Goal: Information Seeking & Learning: Compare options

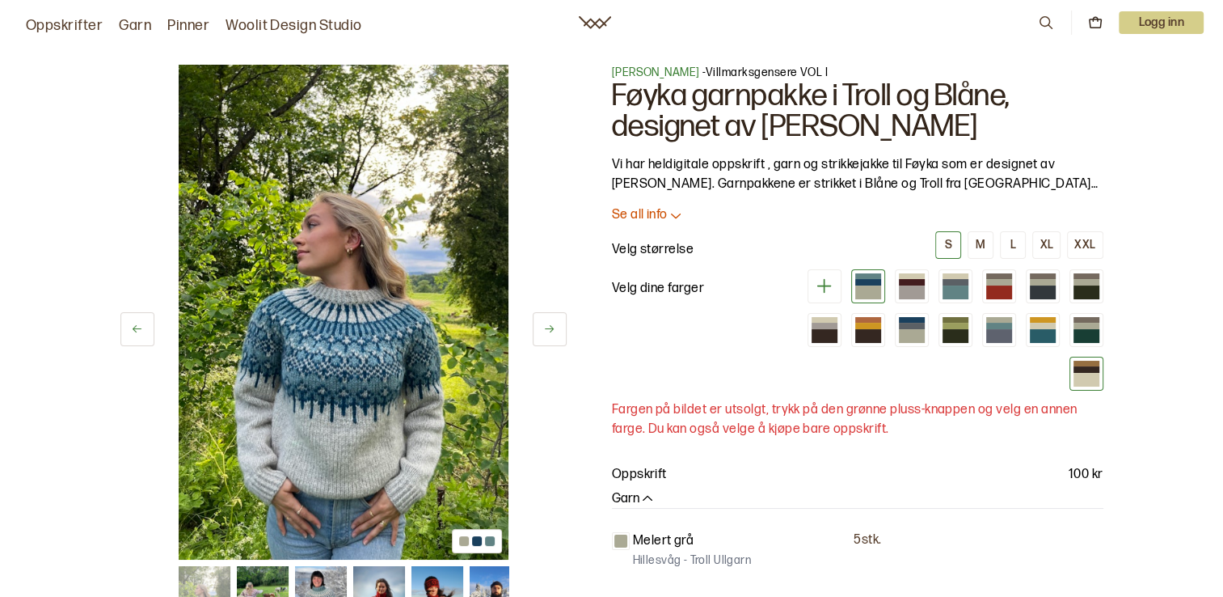
click at [1083, 374] on div at bounding box center [1087, 380] width 26 height 14
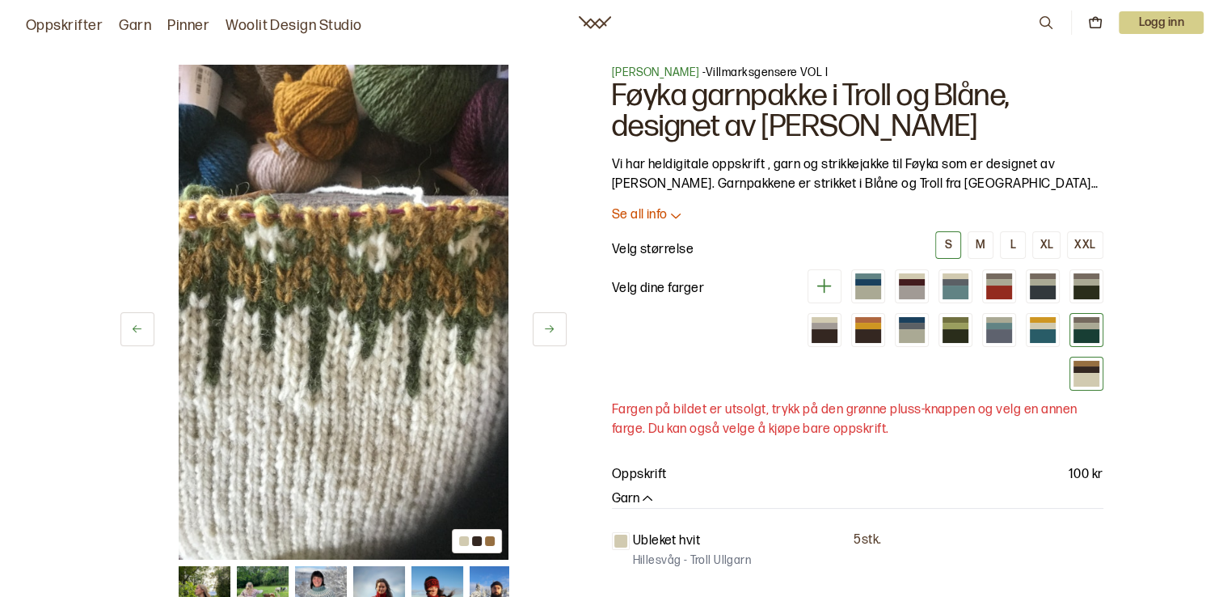
click at [1083, 325] on div at bounding box center [1087, 326] width 26 height 6
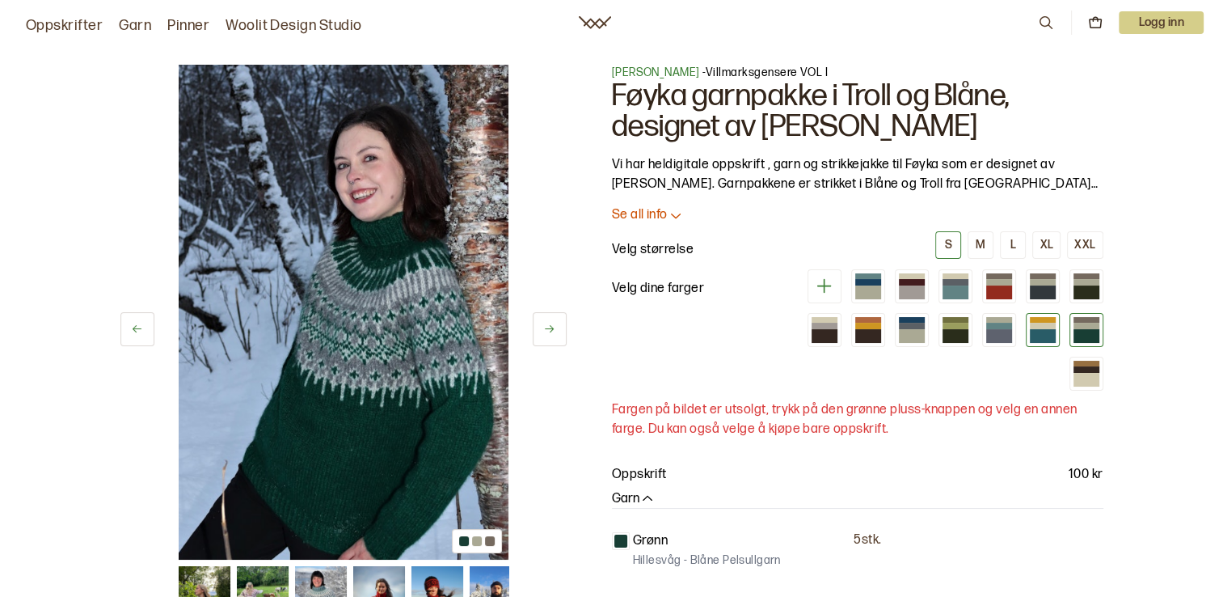
click at [1050, 330] on div at bounding box center [1043, 336] width 26 height 14
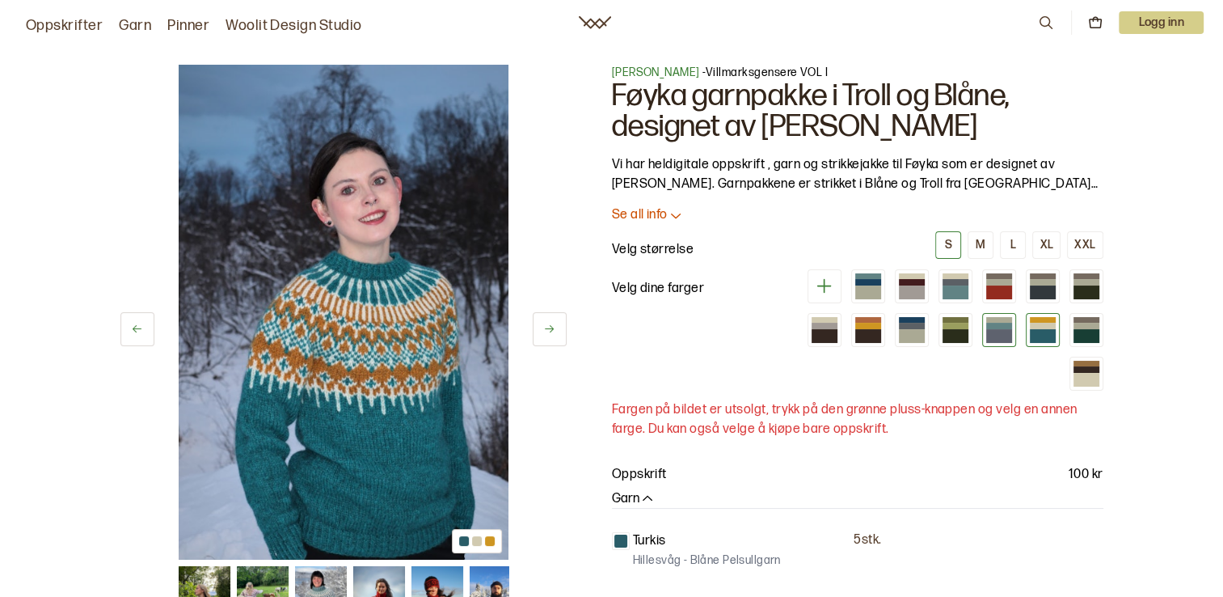
click at [994, 323] on div at bounding box center [999, 326] width 26 height 6
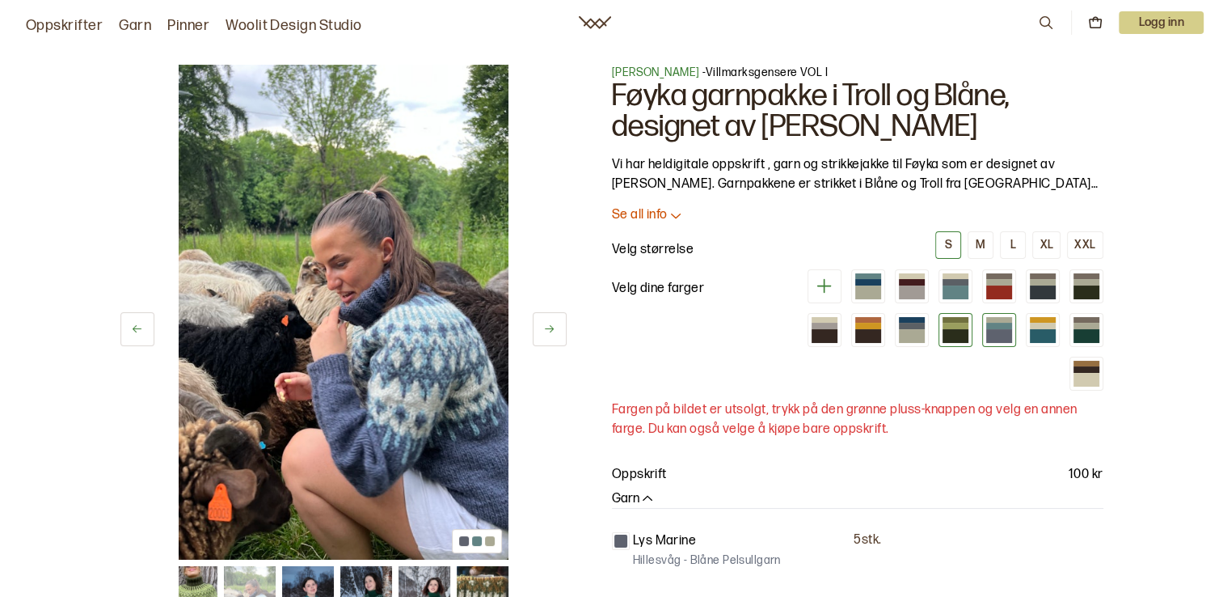
click at [951, 327] on div at bounding box center [956, 326] width 26 height 6
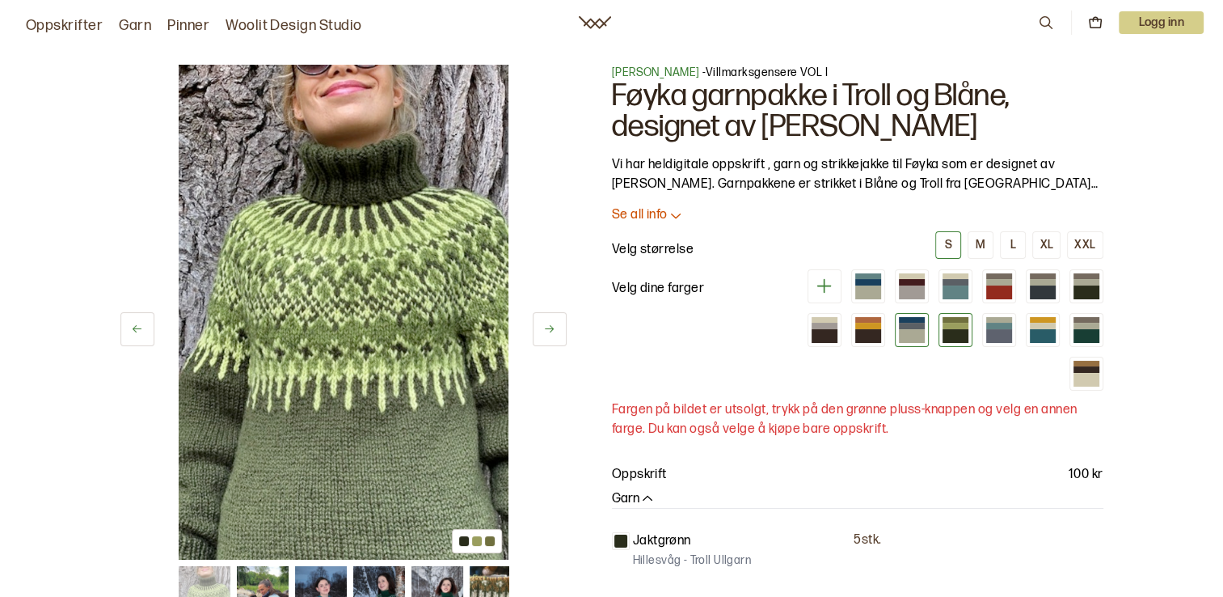
click at [924, 330] on div at bounding box center [912, 336] width 26 height 14
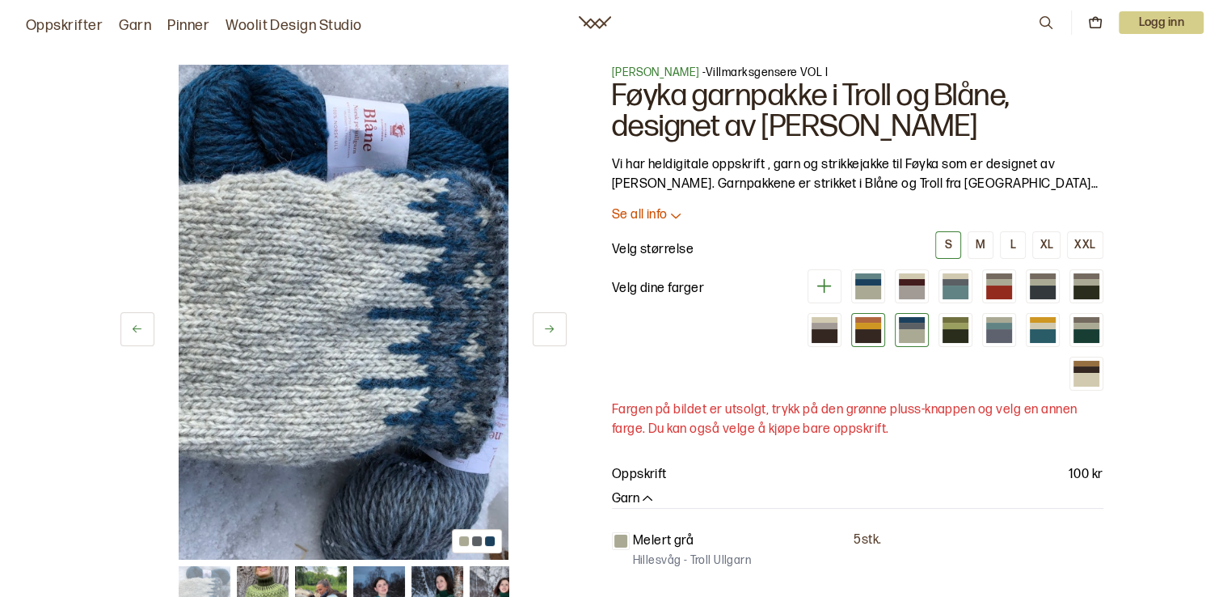
click at [858, 331] on div at bounding box center [868, 336] width 26 height 14
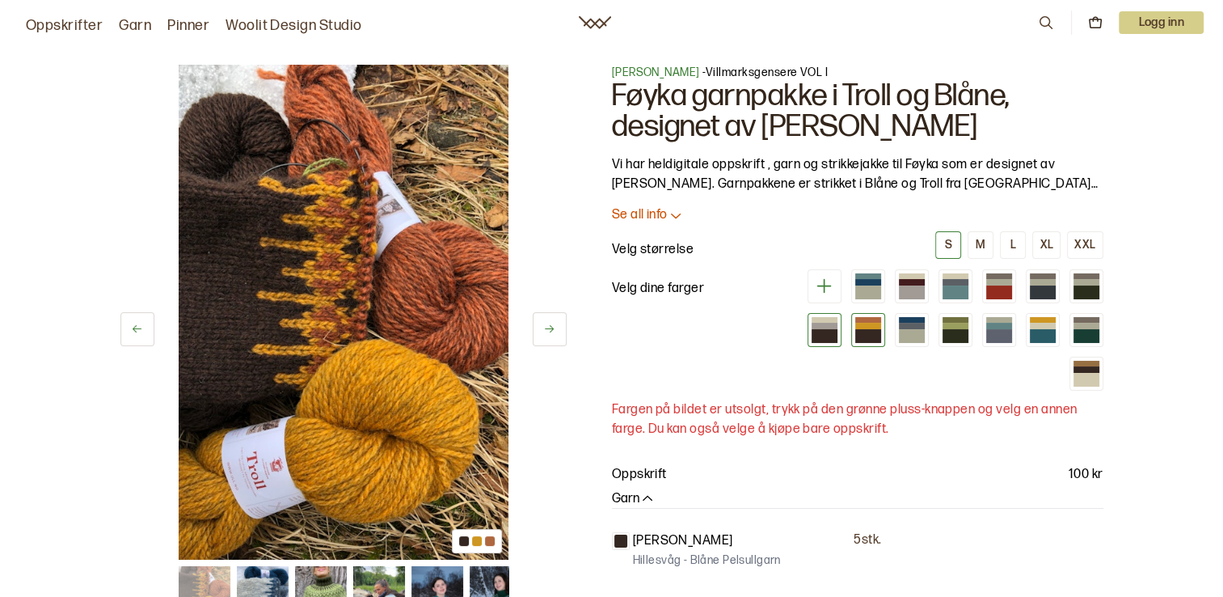
click at [827, 336] on div at bounding box center [825, 336] width 26 height 14
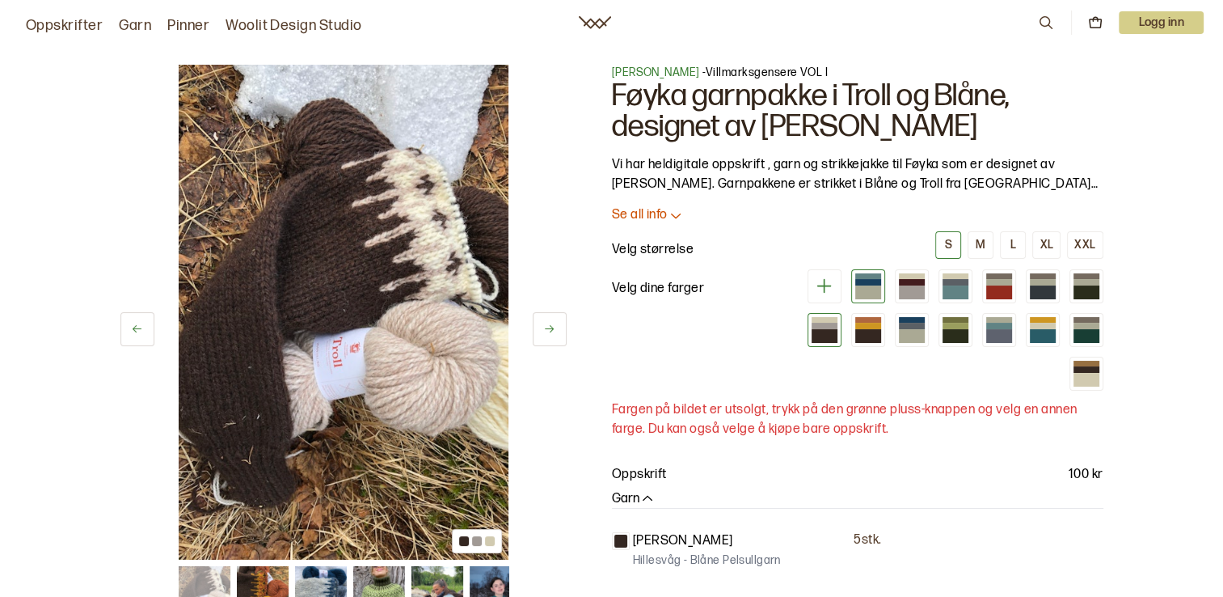
click at [859, 285] on div at bounding box center [868, 292] width 26 height 14
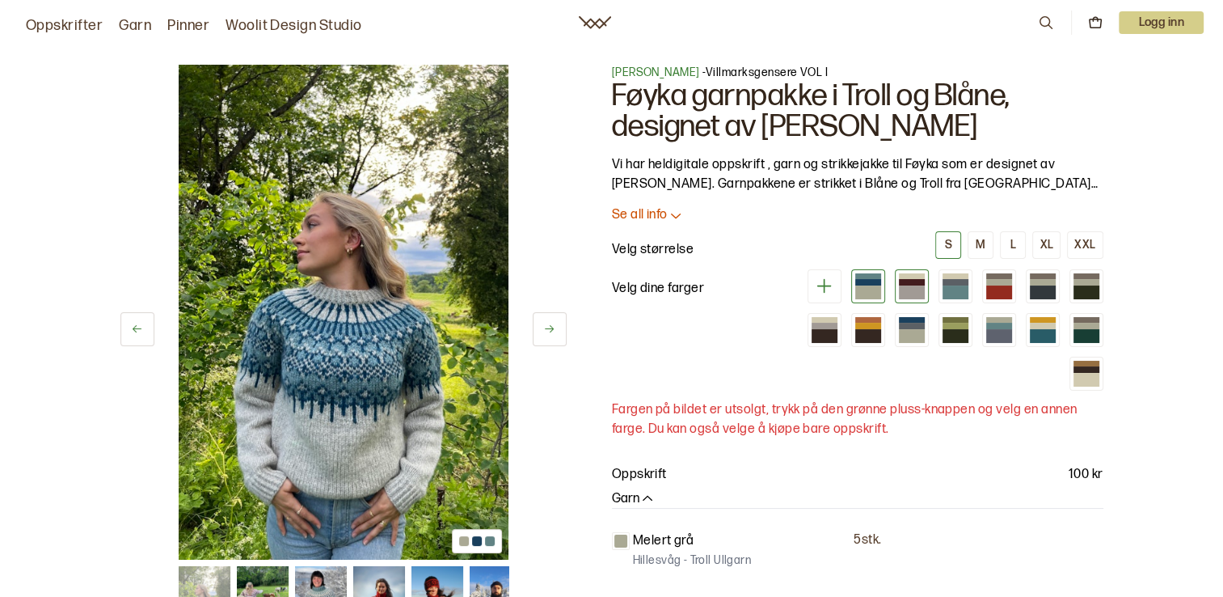
click at [905, 283] on div at bounding box center [912, 282] width 26 height 6
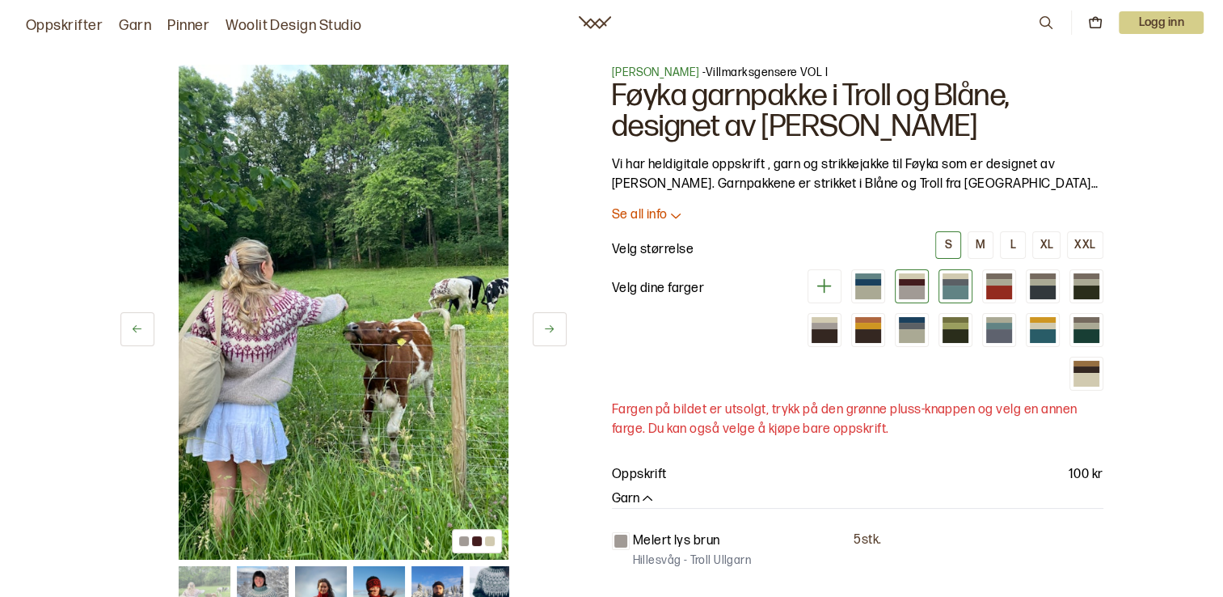
click at [946, 281] on div at bounding box center [956, 282] width 26 height 6
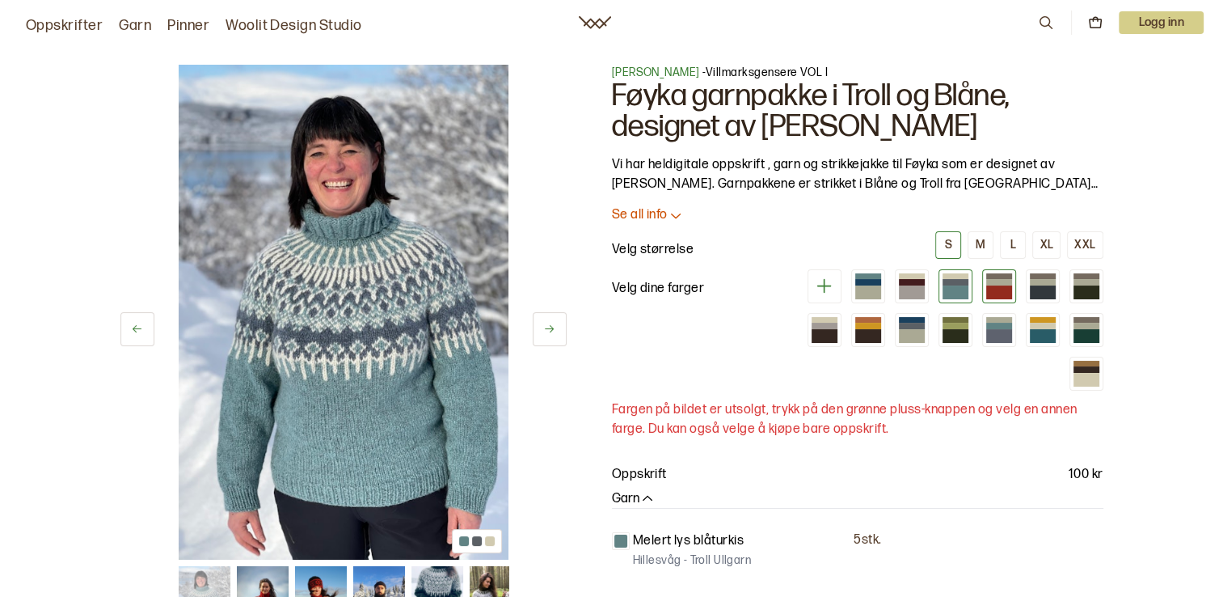
click at [1012, 286] on div at bounding box center [999, 292] width 26 height 14
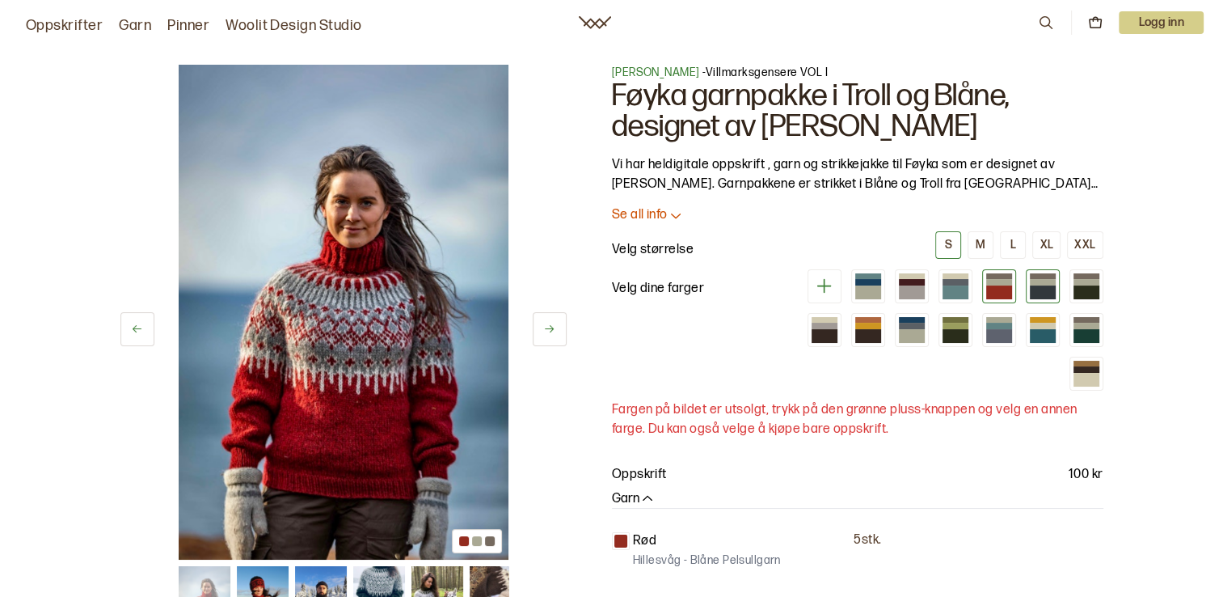
click at [1030, 280] on div at bounding box center [1043, 282] width 26 height 6
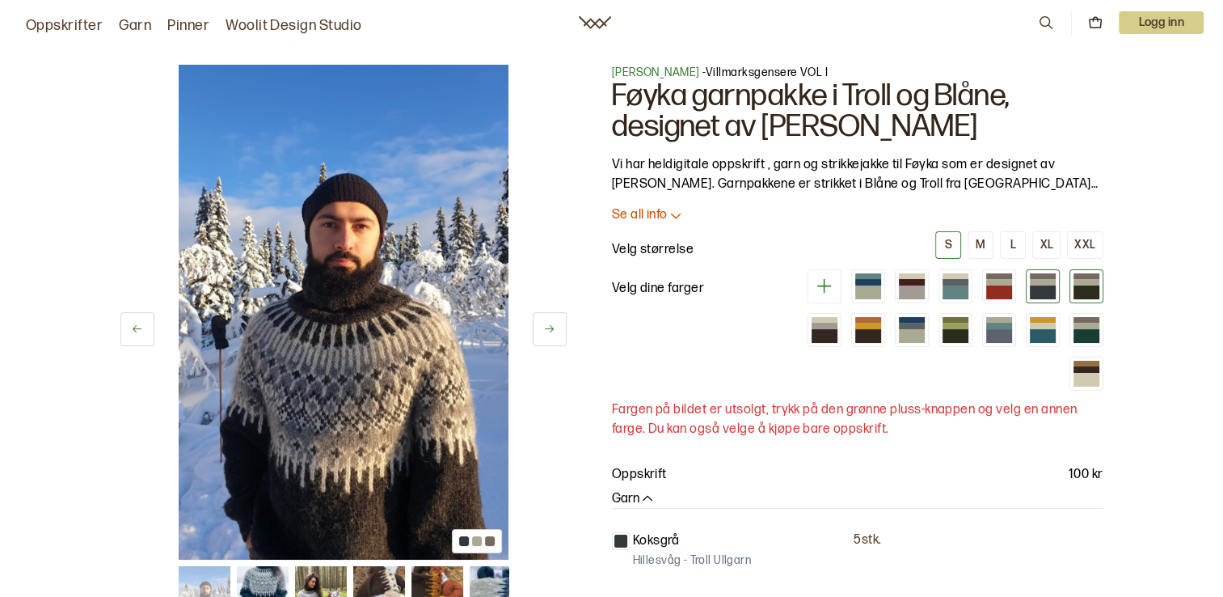
click at [1099, 287] on div at bounding box center [1087, 292] width 26 height 14
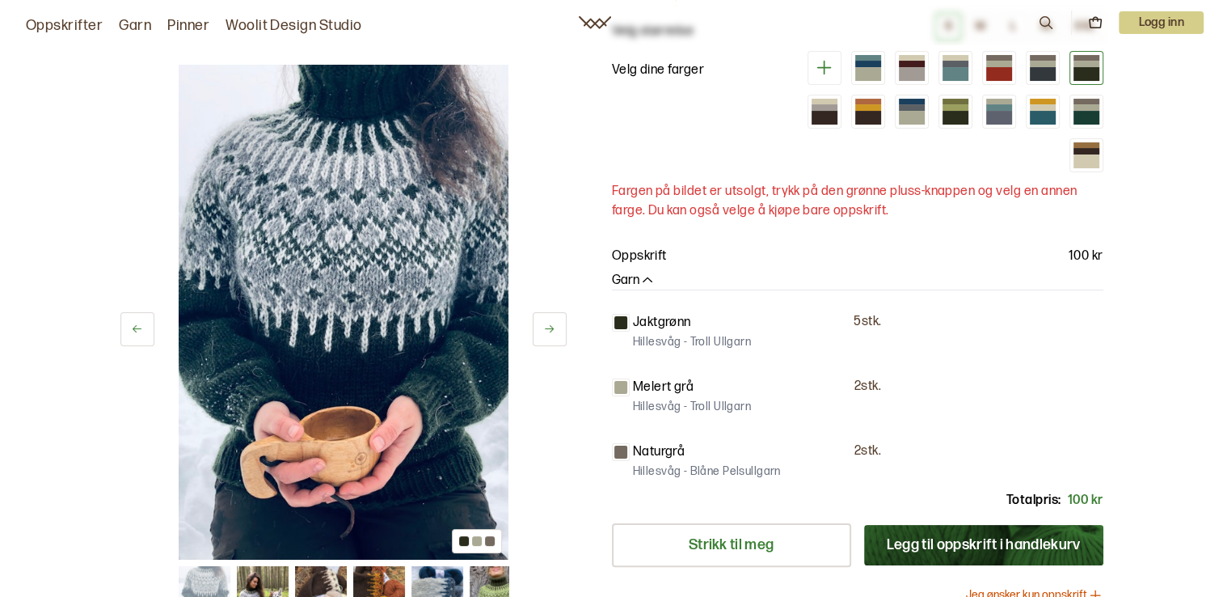
scroll to position [243, 0]
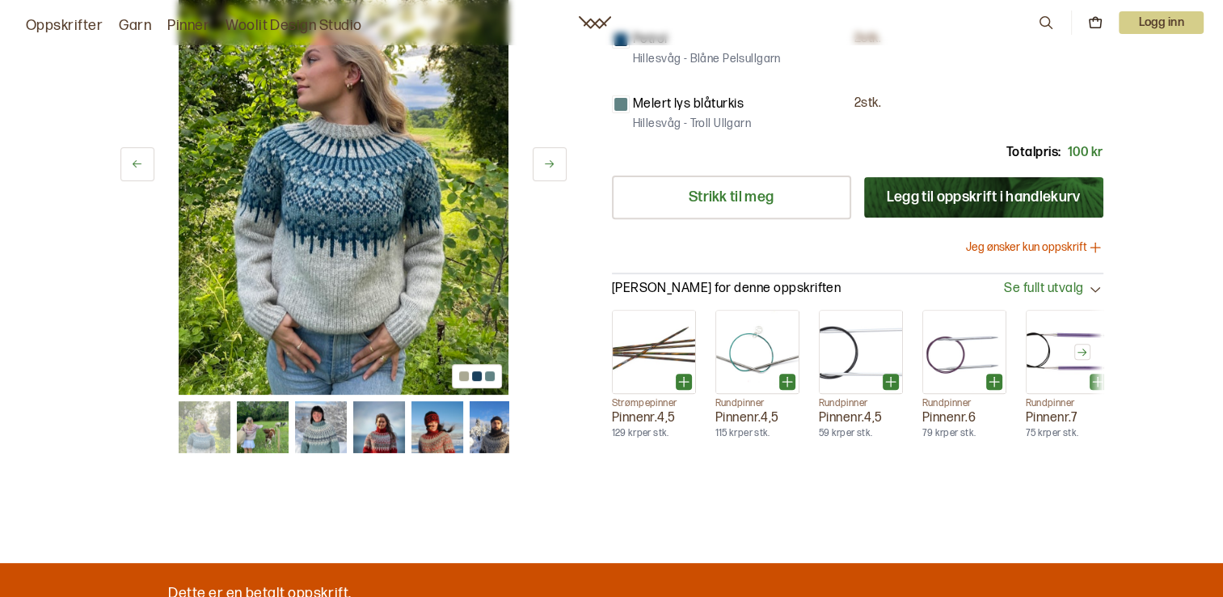
scroll to position [566, 0]
click at [551, 158] on icon at bounding box center [549, 164] width 12 height 12
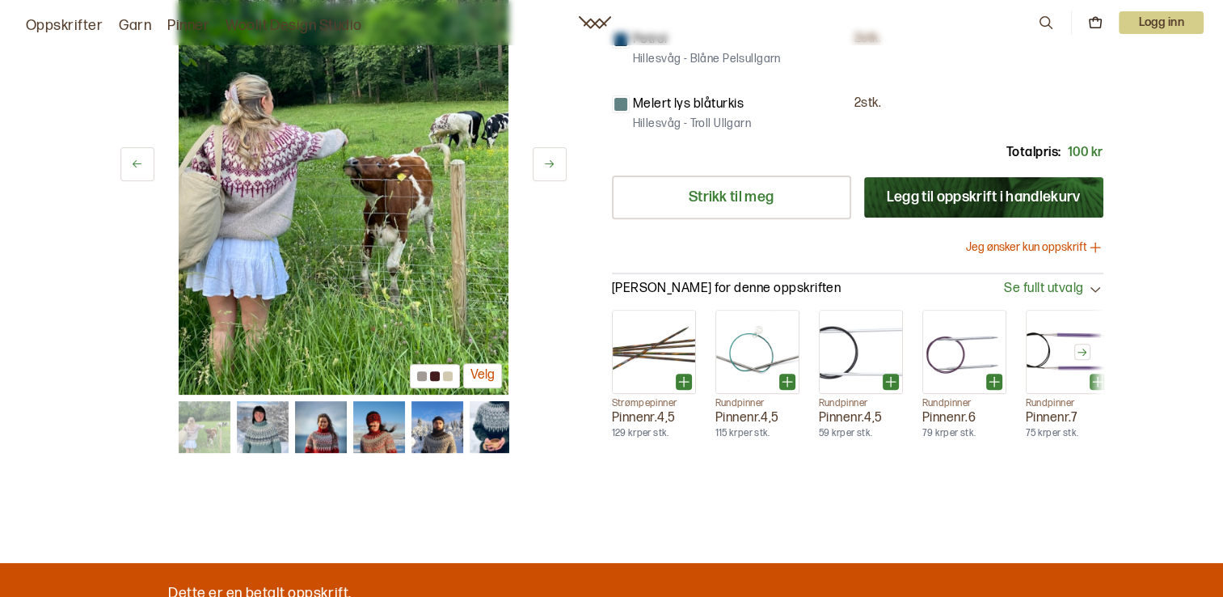
click at [551, 158] on icon at bounding box center [549, 164] width 12 height 12
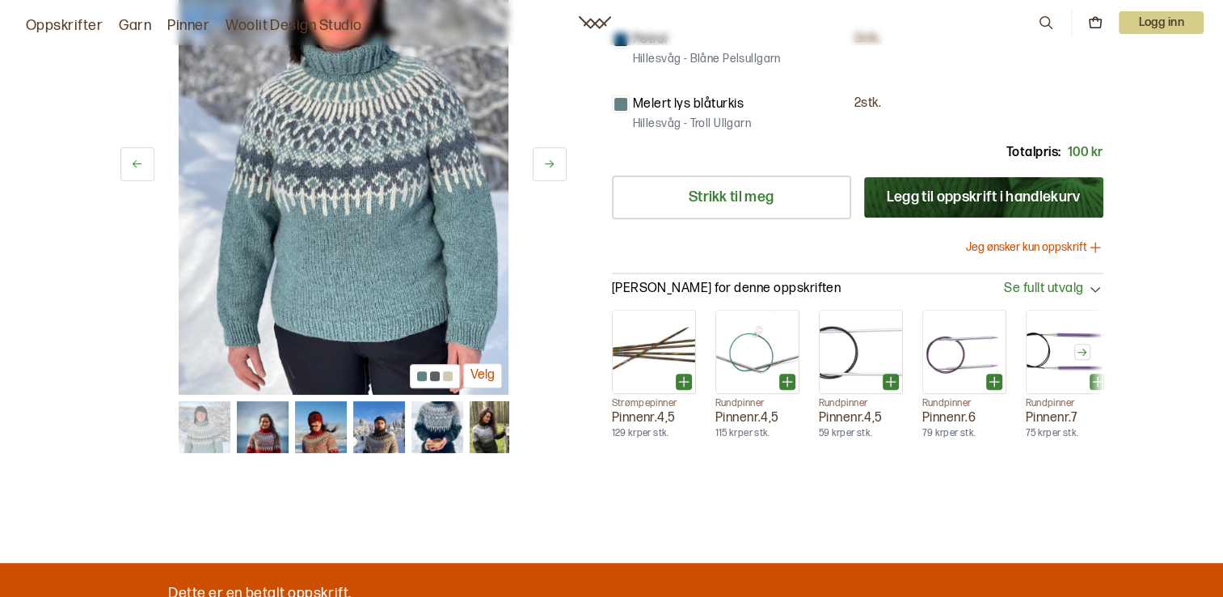
click at [551, 158] on icon at bounding box center [549, 164] width 12 height 12
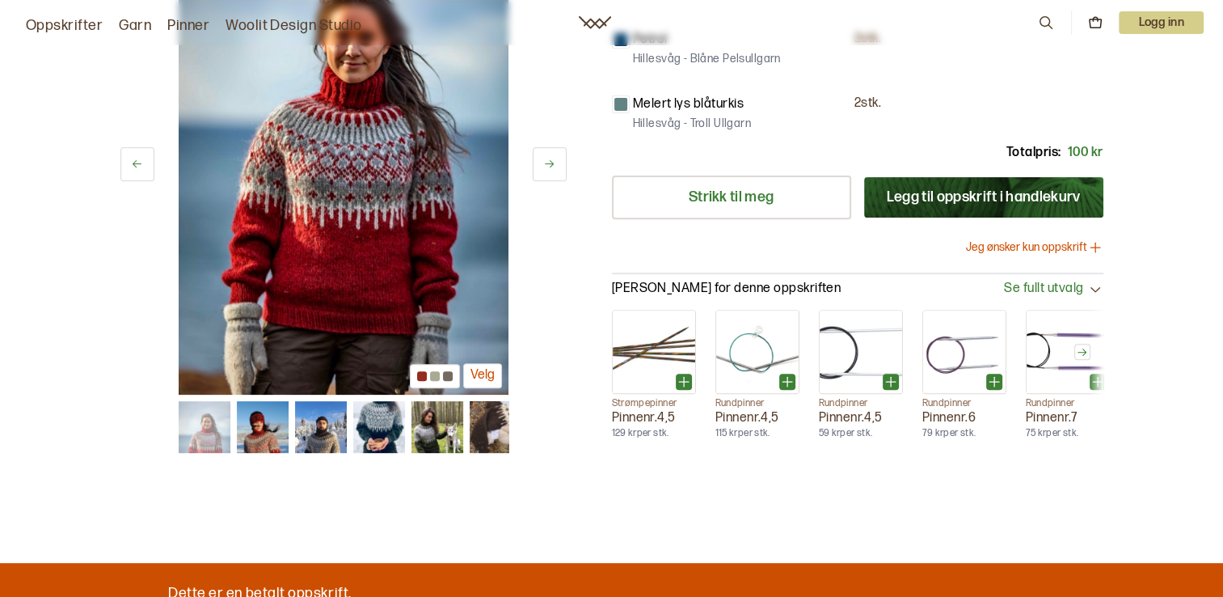
click at [551, 158] on icon at bounding box center [549, 164] width 12 height 12
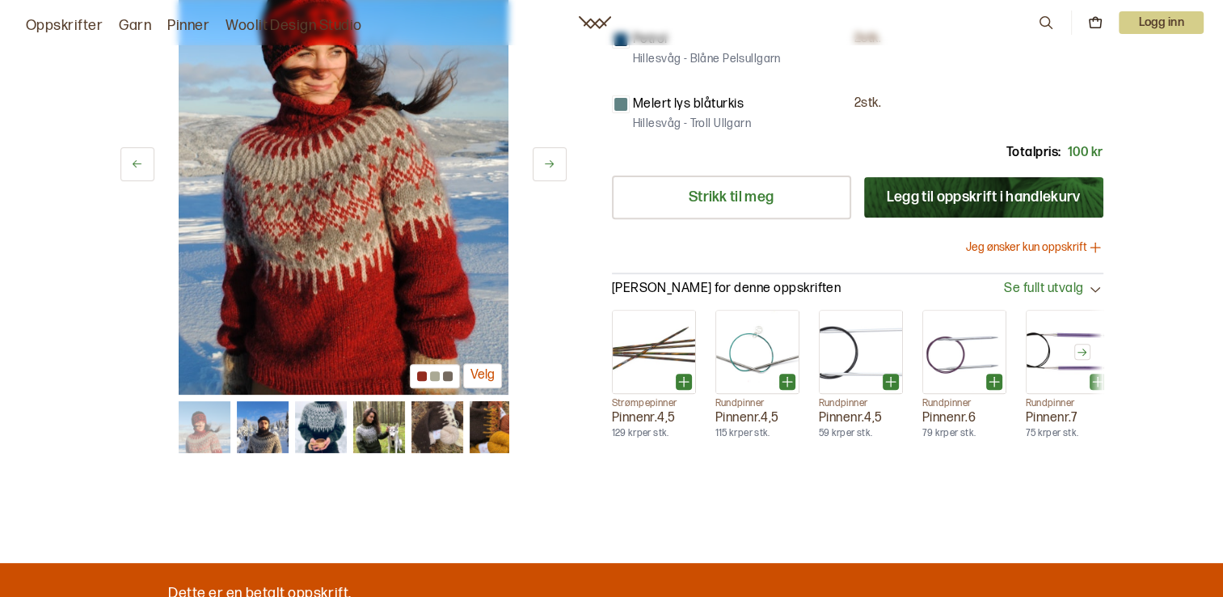
click at [551, 158] on icon at bounding box center [549, 164] width 12 height 12
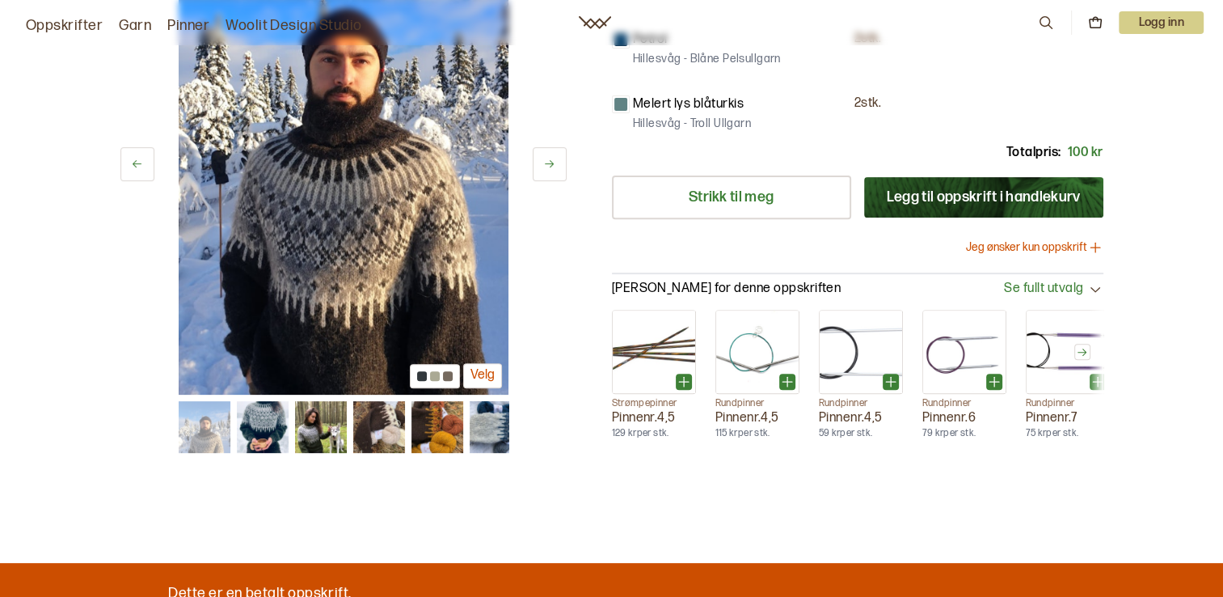
click at [551, 158] on icon at bounding box center [549, 164] width 12 height 12
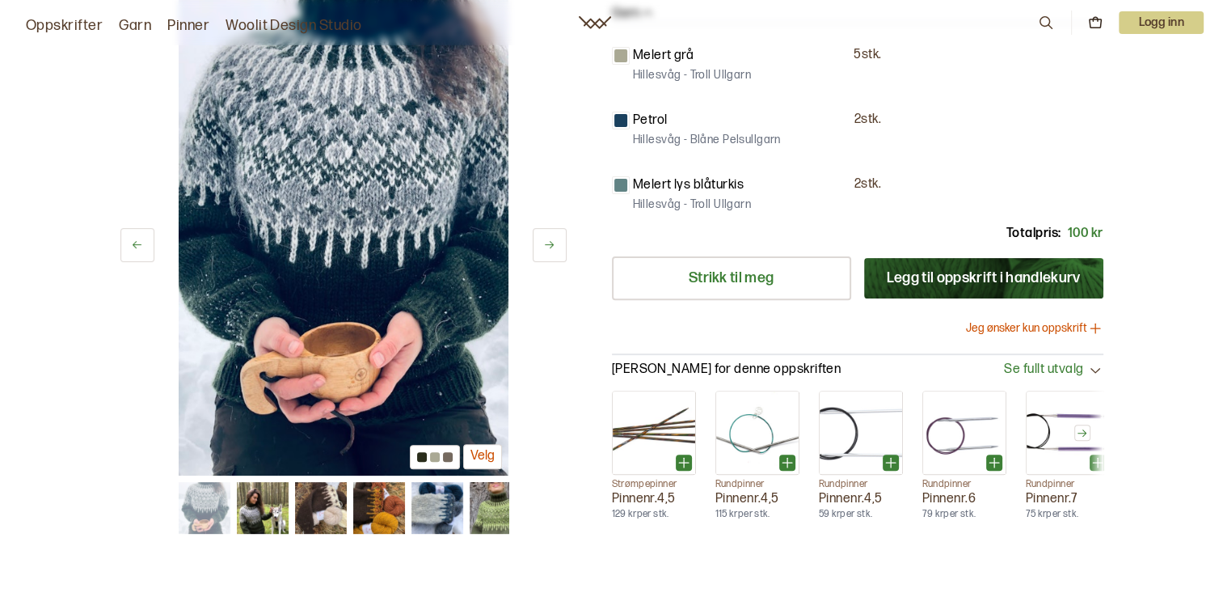
scroll to position [404, 0]
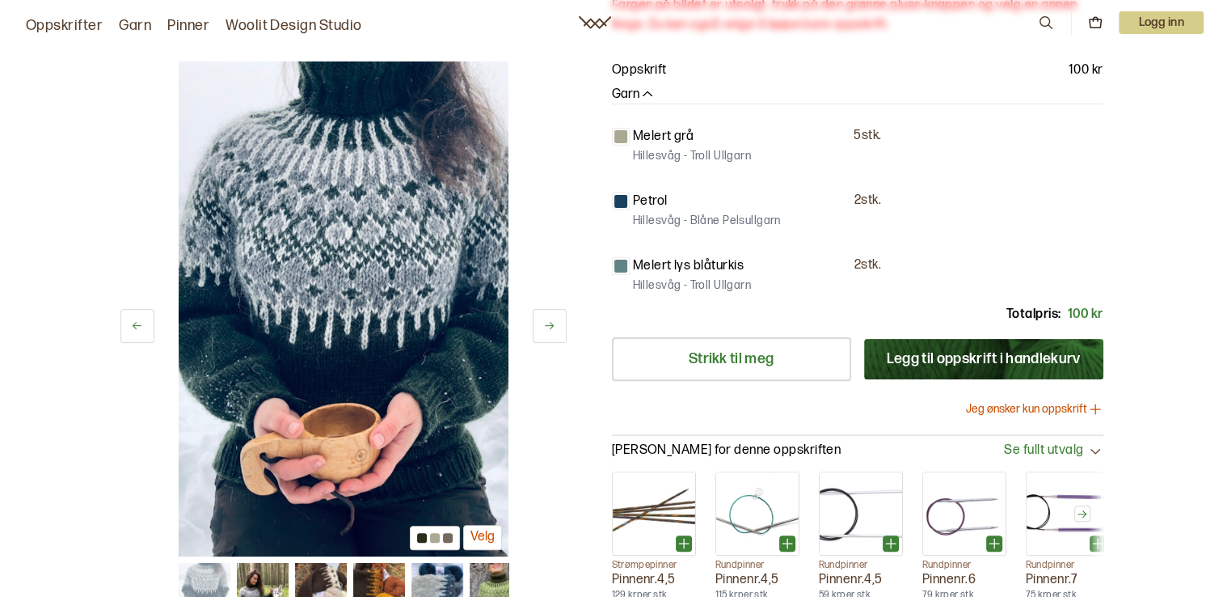
click at [545, 320] on icon at bounding box center [549, 326] width 12 height 12
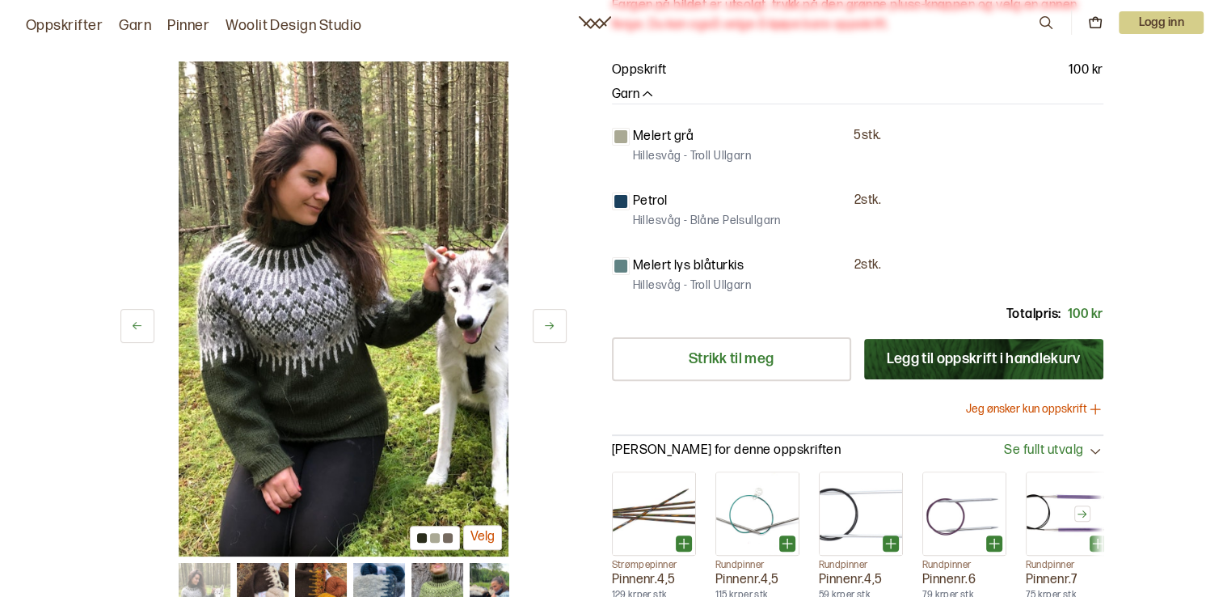
click at [551, 323] on icon at bounding box center [549, 326] width 9 height 7
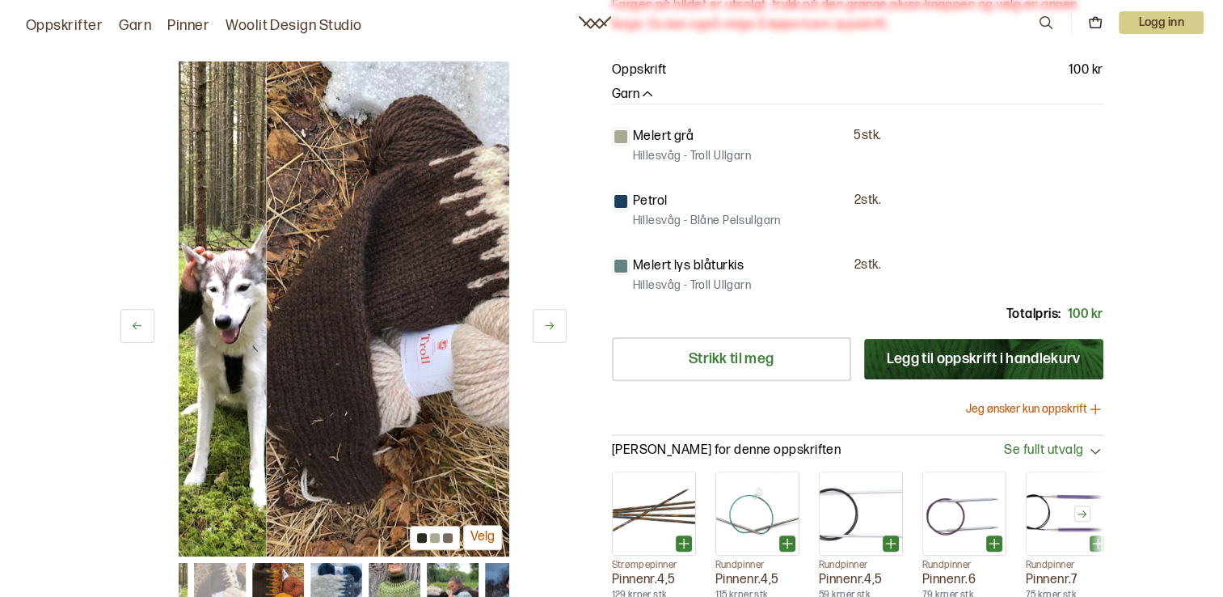
click at [551, 323] on icon at bounding box center [549, 326] width 9 height 7
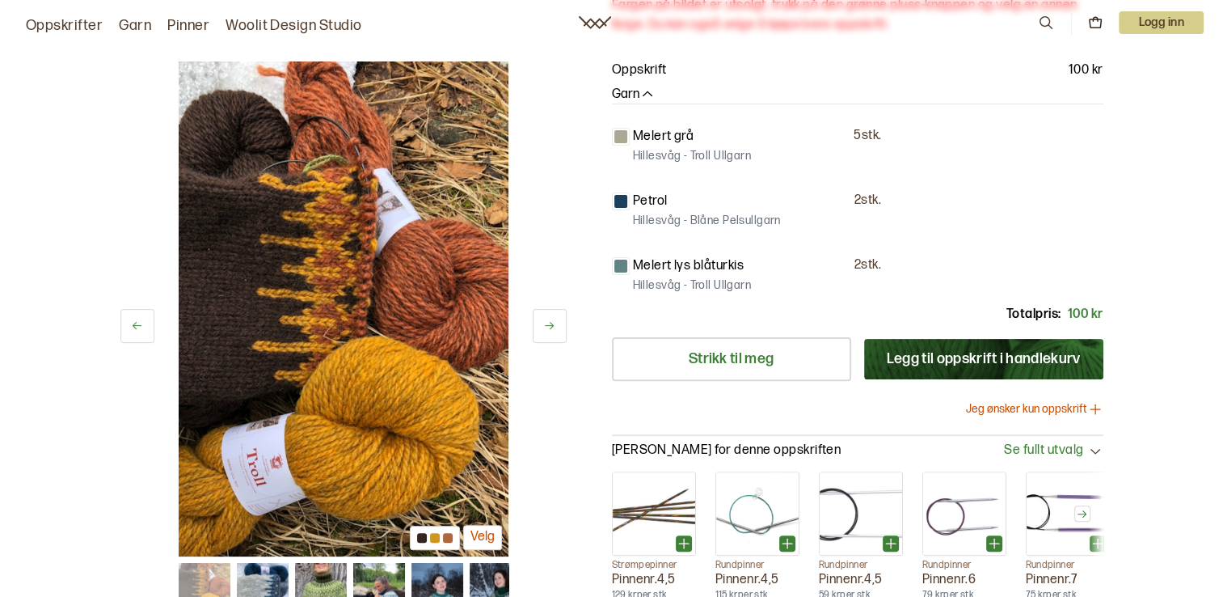
click at [551, 323] on icon at bounding box center [549, 326] width 9 height 7
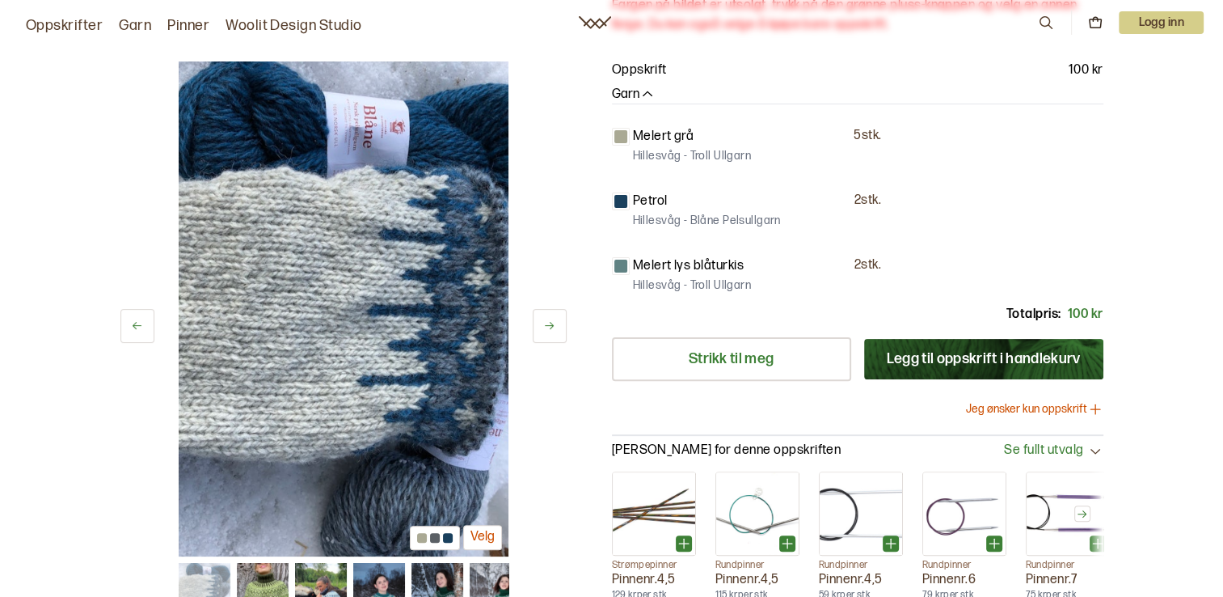
click at [551, 323] on icon at bounding box center [549, 326] width 9 height 7
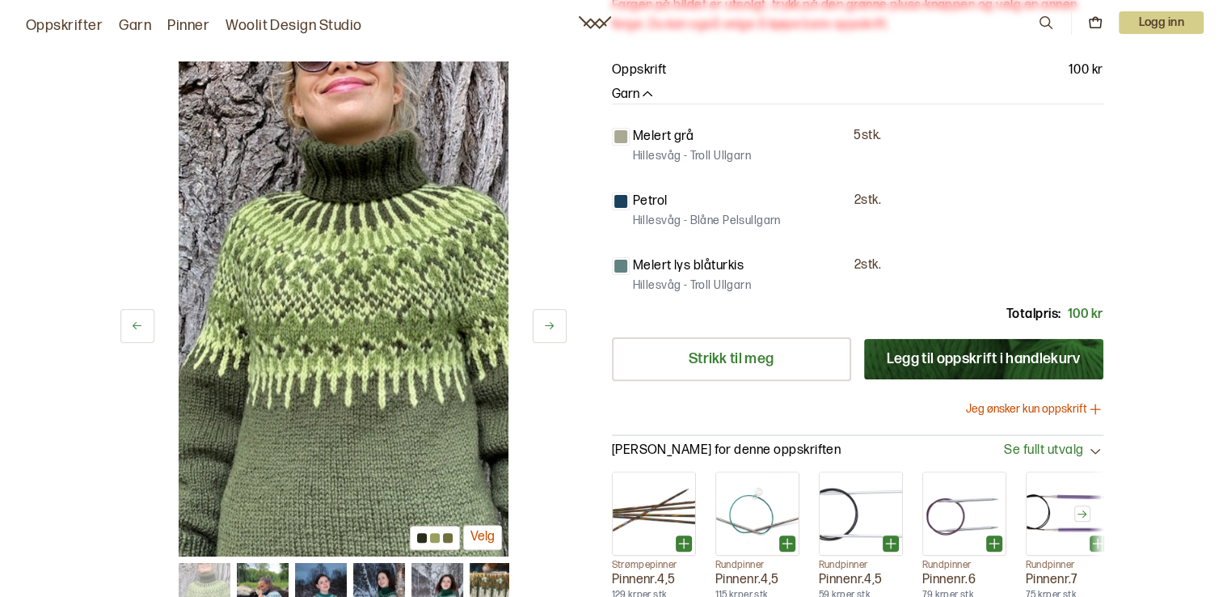
click at [551, 323] on icon at bounding box center [549, 326] width 9 height 7
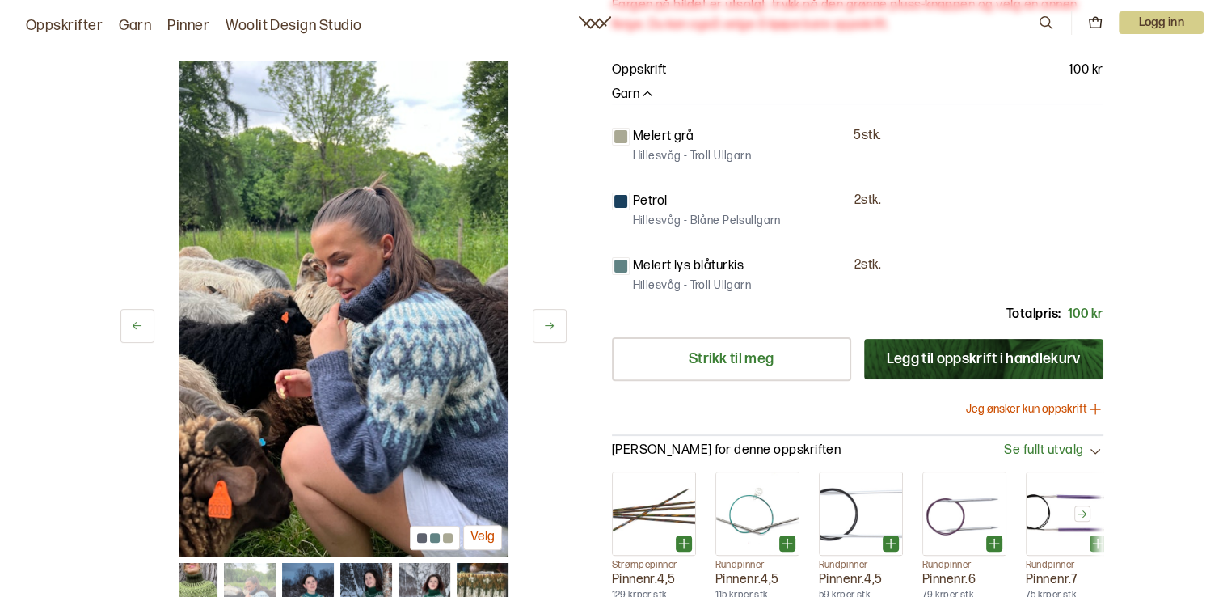
click at [551, 323] on icon at bounding box center [549, 326] width 9 height 7
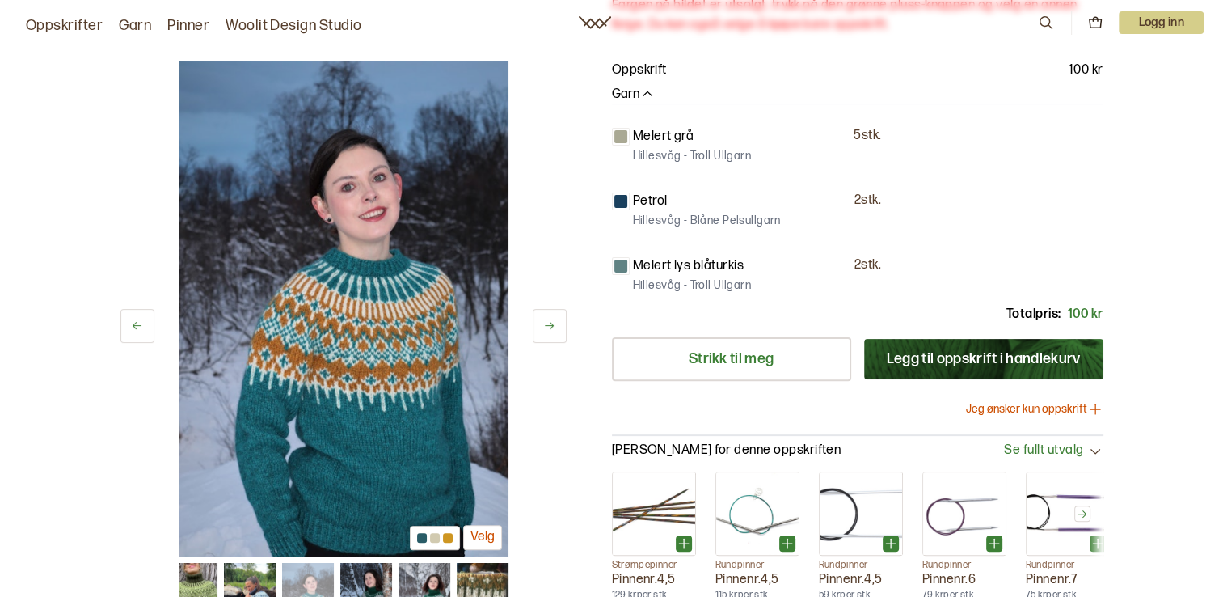
click at [551, 323] on icon at bounding box center [549, 326] width 9 height 7
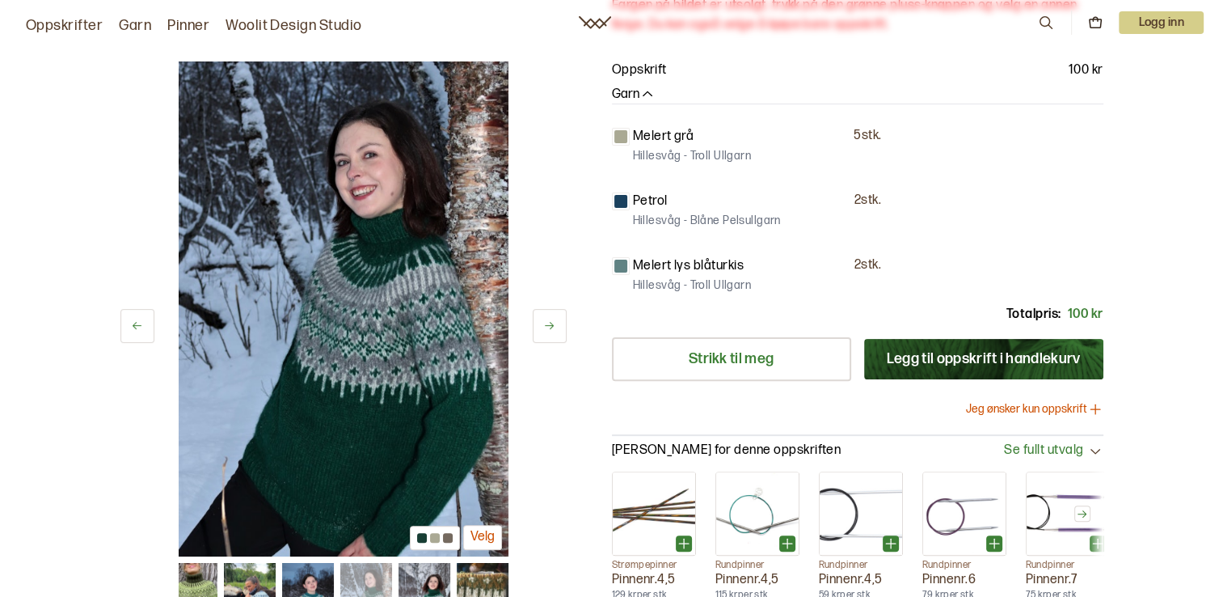
click at [546, 320] on icon at bounding box center [549, 326] width 12 height 12
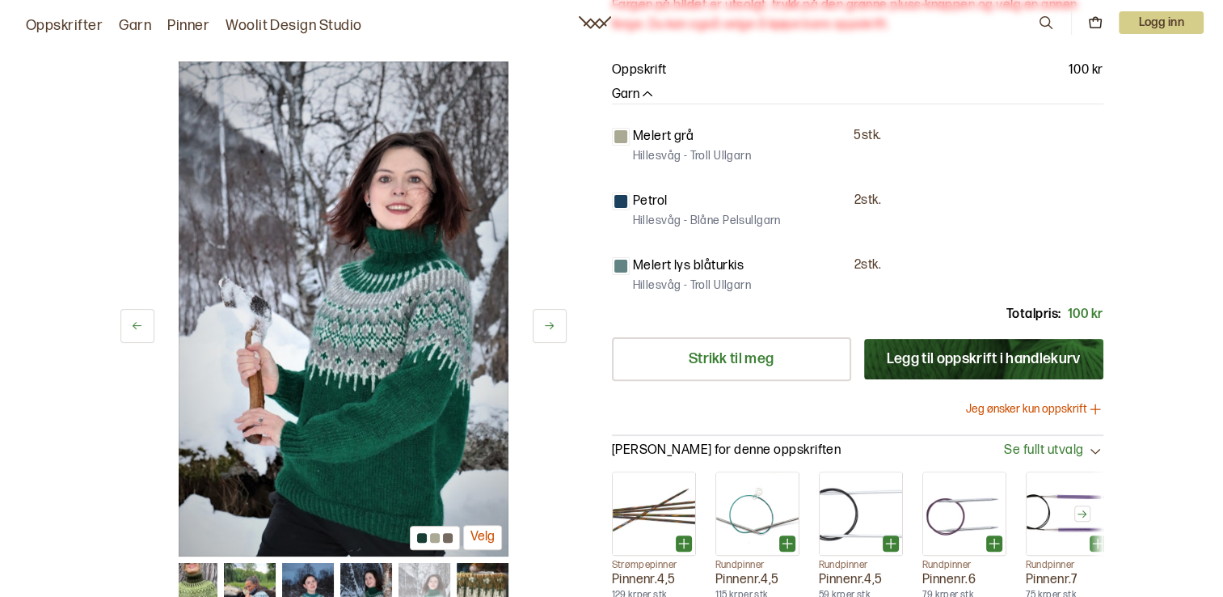
click at [546, 320] on icon at bounding box center [549, 326] width 12 height 12
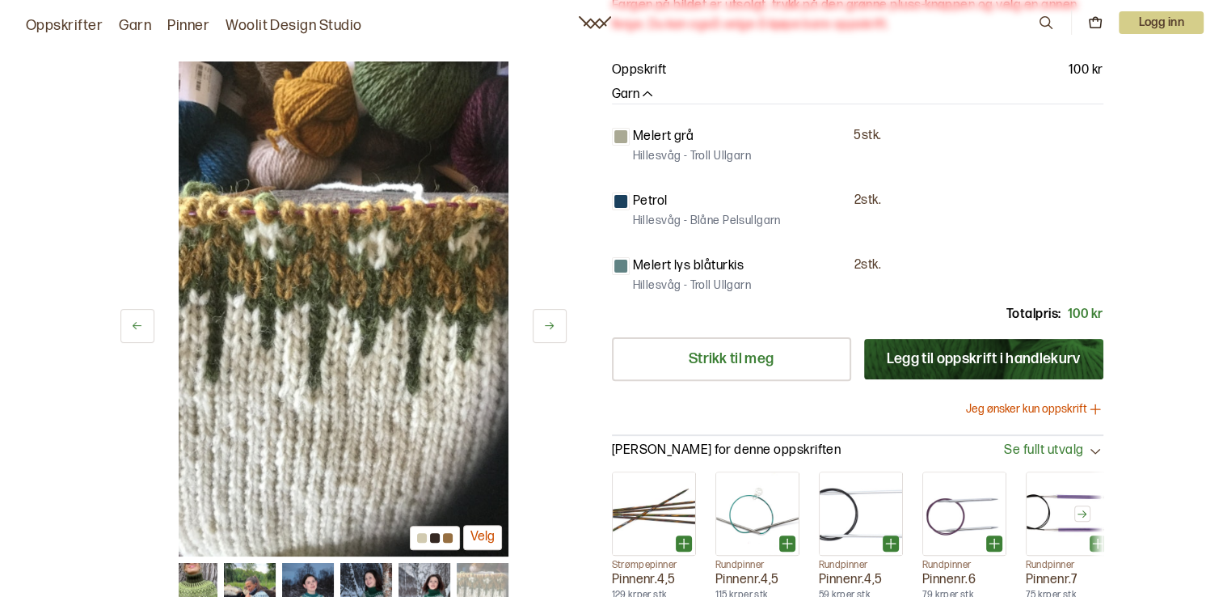
click at [133, 324] on icon at bounding box center [137, 326] width 12 height 12
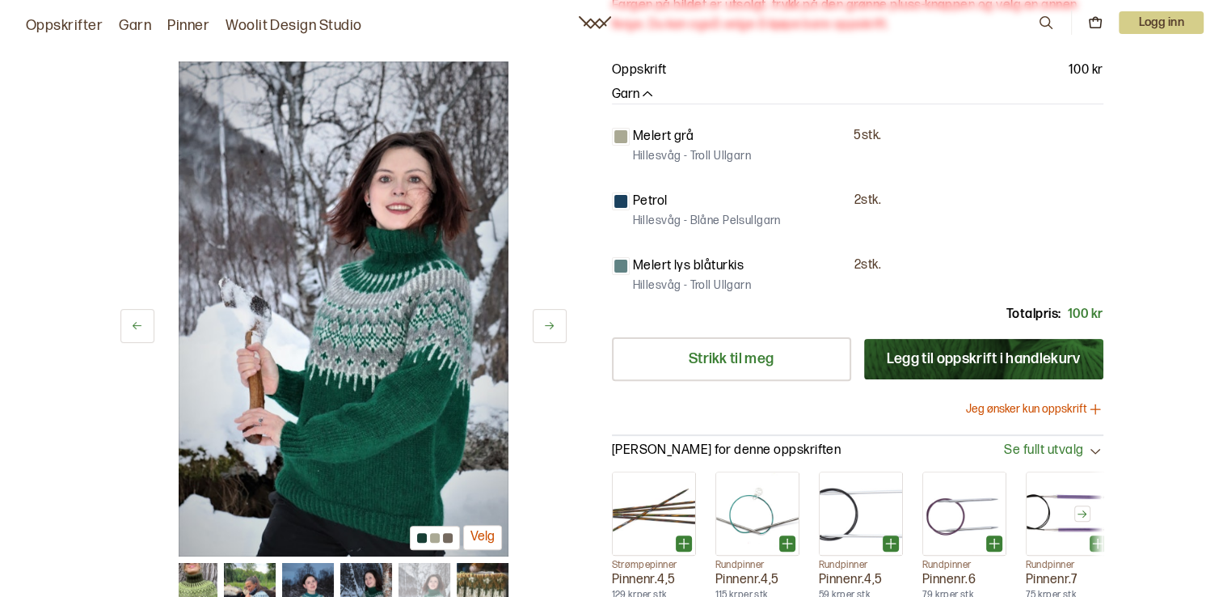
click at [143, 330] on button at bounding box center [137, 326] width 34 height 34
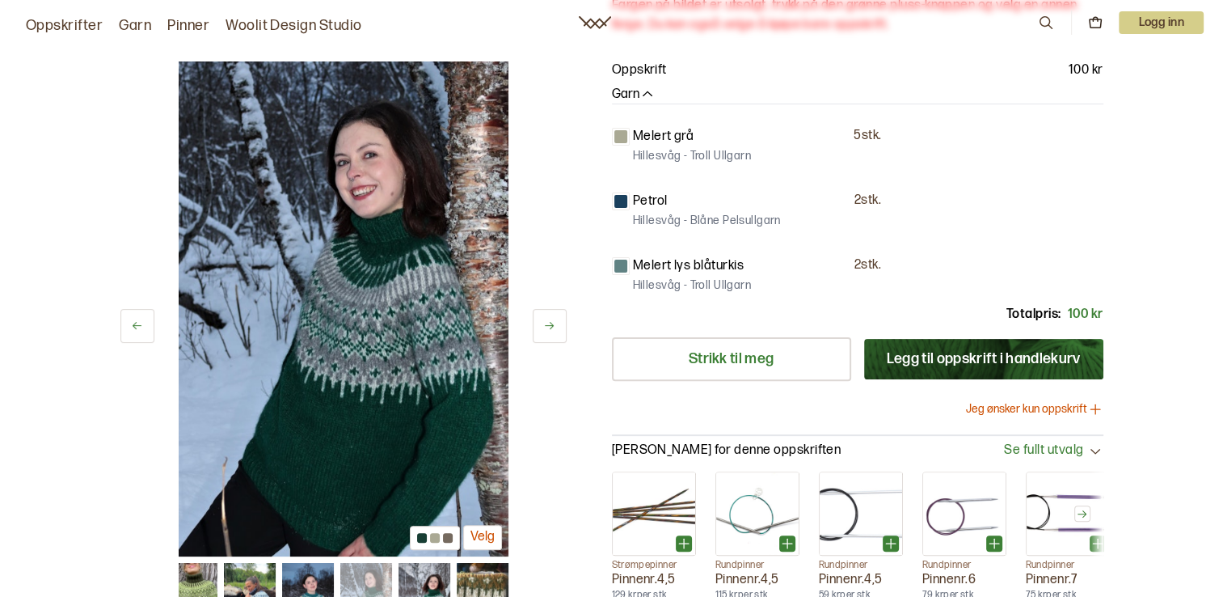
click at [131, 322] on icon at bounding box center [137, 326] width 12 height 12
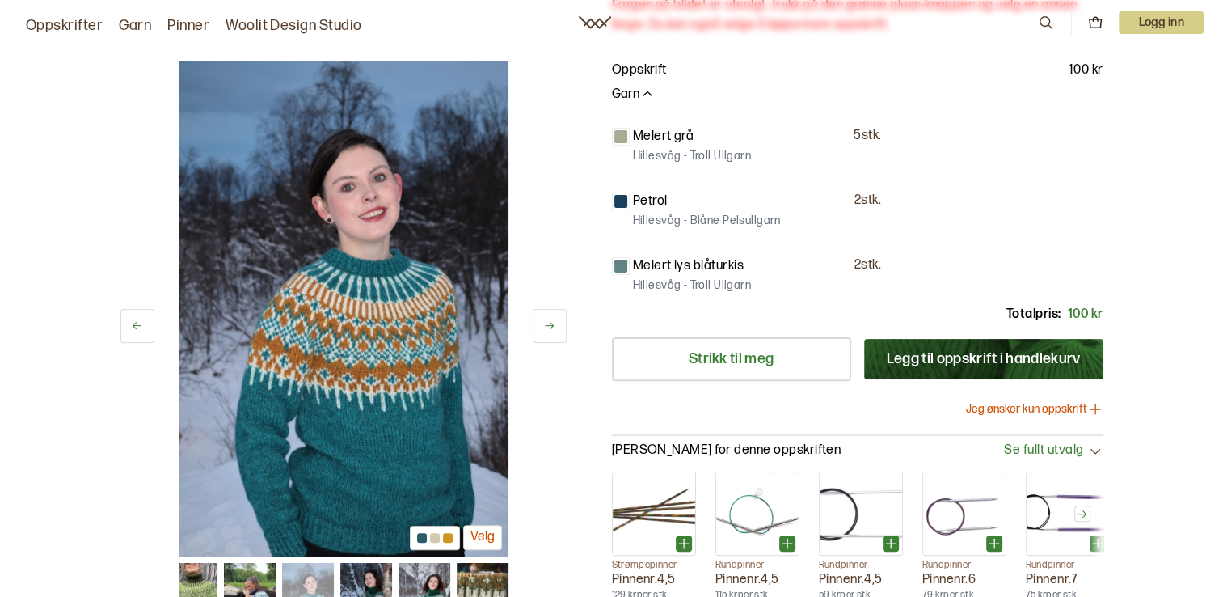
click at [131, 322] on icon at bounding box center [137, 326] width 12 height 12
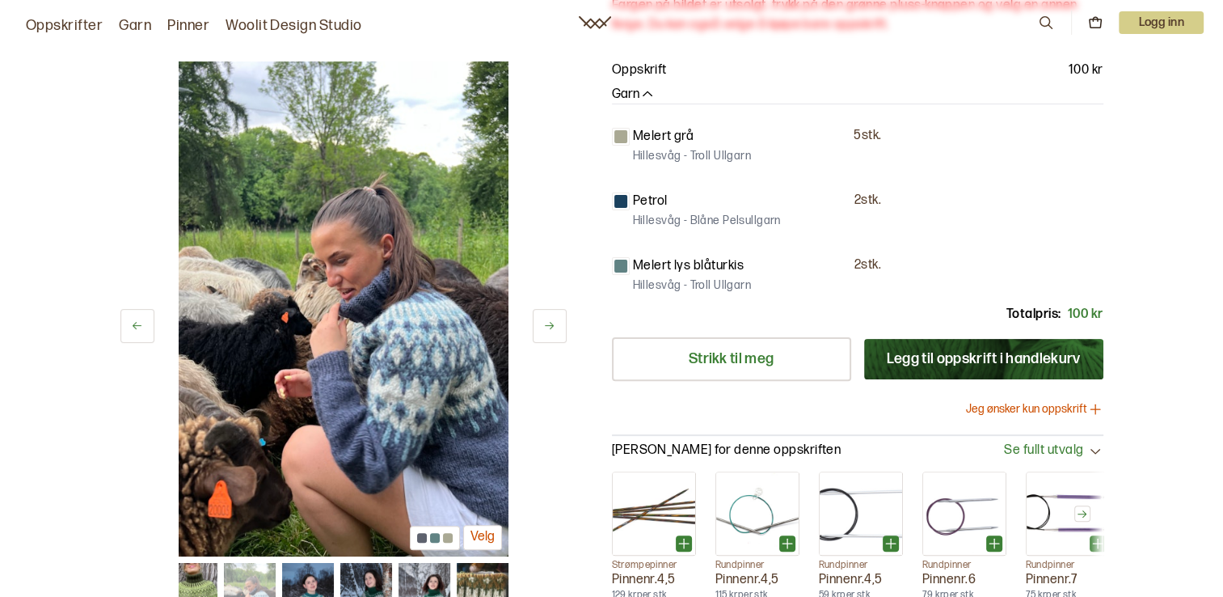
click at [131, 322] on icon at bounding box center [137, 326] width 12 height 12
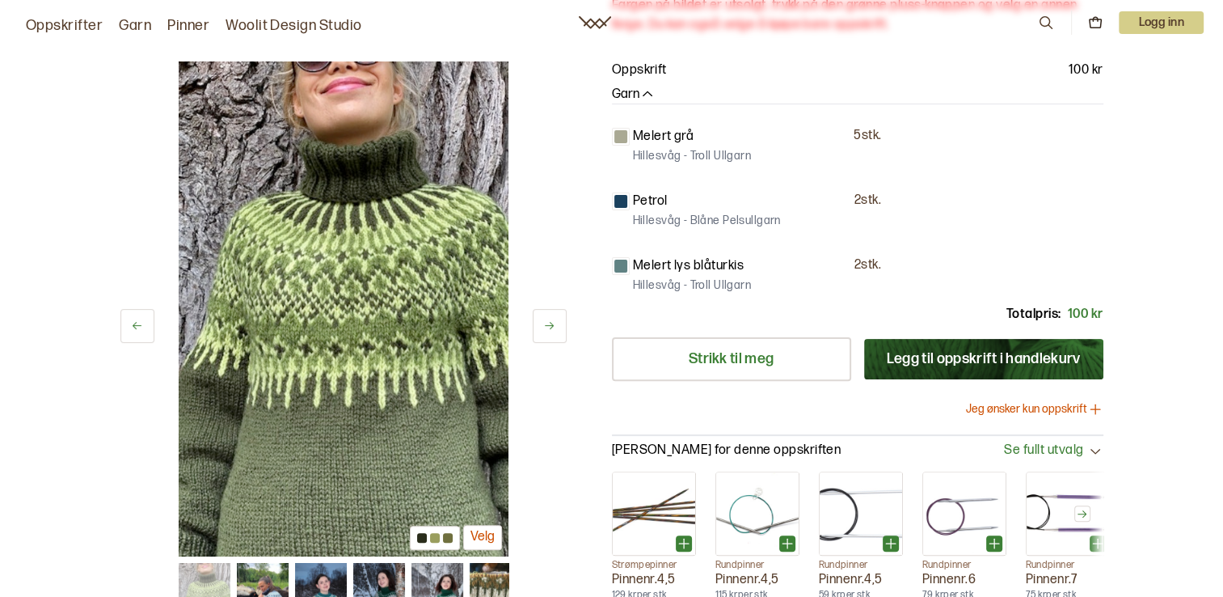
click at [131, 322] on icon at bounding box center [137, 326] width 12 height 12
